Goal: Navigation & Orientation: Find specific page/section

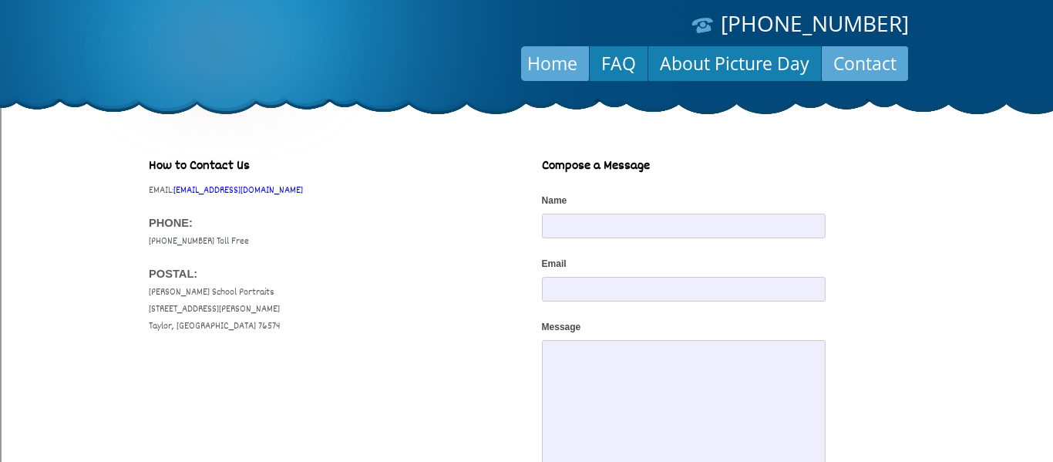
click at [541, 54] on link "Home" at bounding box center [552, 63] width 73 height 37
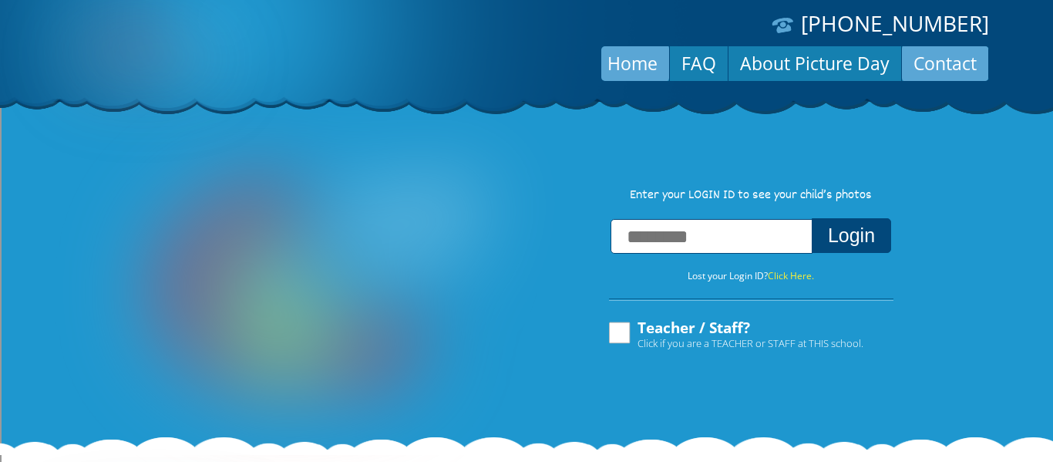
click at [929, 67] on link "Contact" at bounding box center [945, 63] width 86 height 37
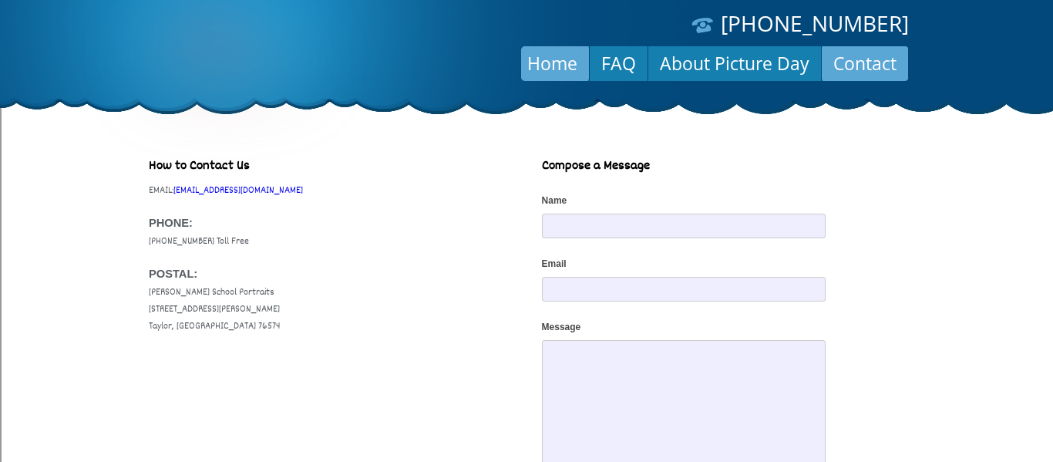
click at [585, 71] on link "Home" at bounding box center [552, 63] width 73 height 37
